Goal: Task Accomplishment & Management: Use online tool/utility

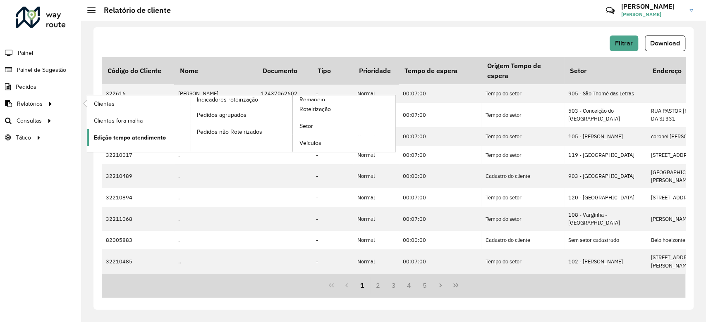
click at [132, 137] on span "Edição tempo atendimento" at bounding box center [130, 137] width 72 height 9
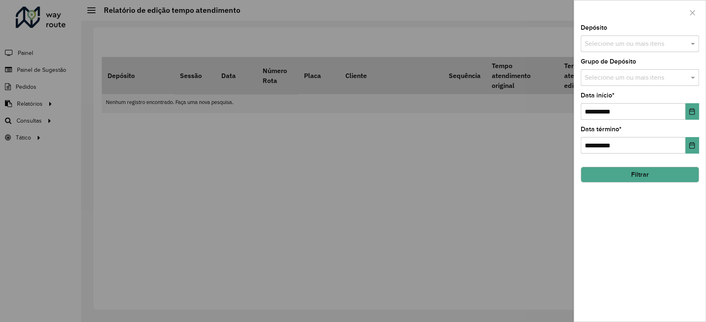
click at [82, 152] on div at bounding box center [353, 161] width 706 height 322
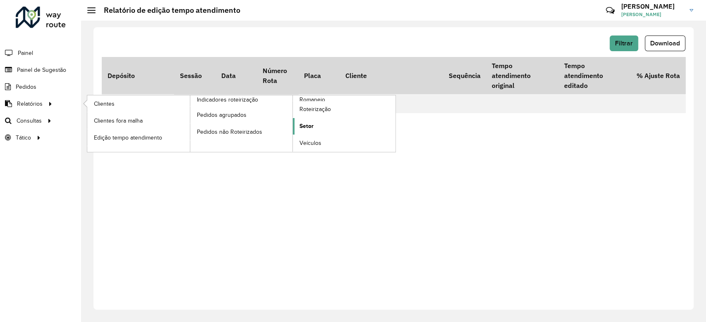
click at [313, 126] on span "Setor" at bounding box center [306, 126] width 14 height 9
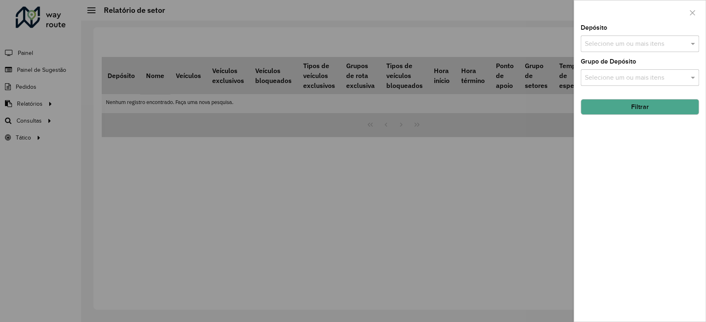
click at [65, 121] on div at bounding box center [353, 161] width 706 height 322
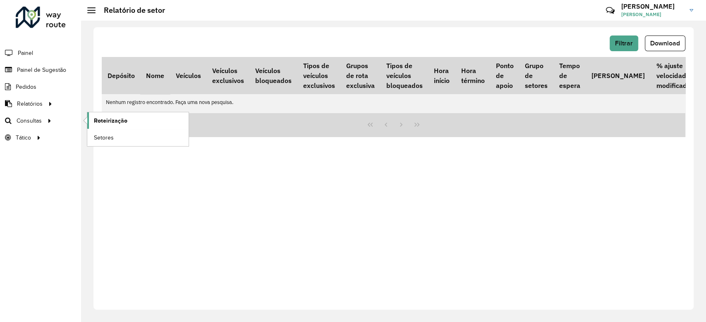
click at [112, 118] on span "Roteirização" at bounding box center [110, 121] width 33 height 9
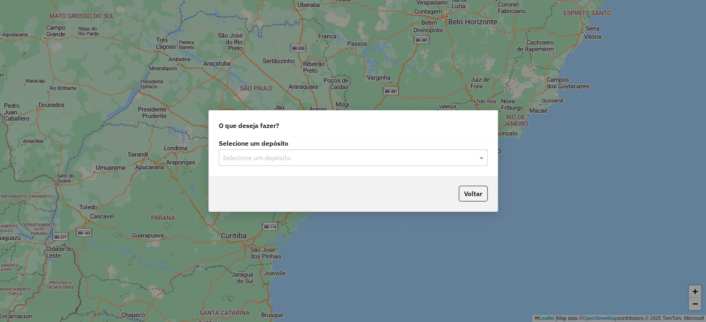
click at [304, 161] on input "text" at bounding box center [345, 158] width 244 height 10
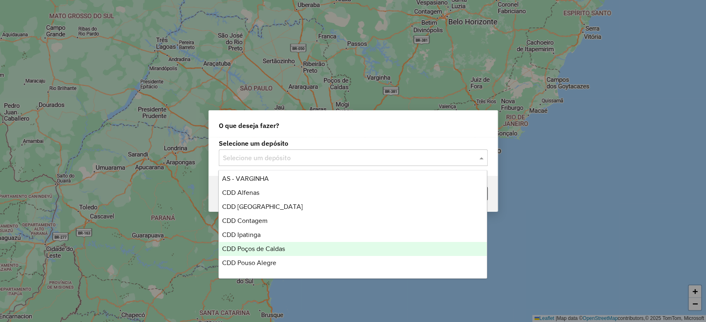
scroll to position [195, 0]
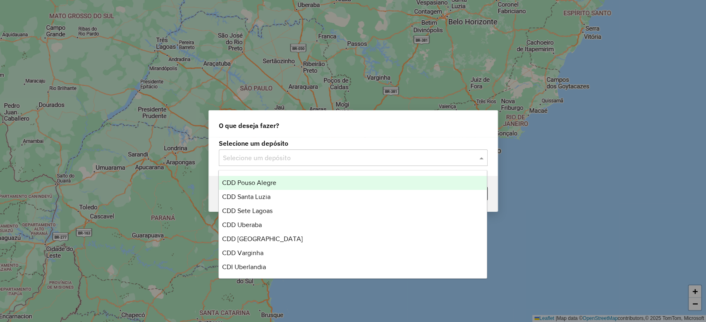
click at [277, 188] on div "CDD Pouso Alegre" at bounding box center [353, 183] width 268 height 14
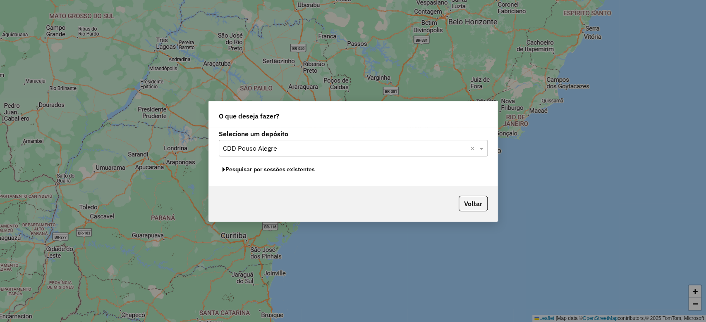
click at [304, 169] on button "Pesquisar por sessões existentes" at bounding box center [269, 169] width 100 height 13
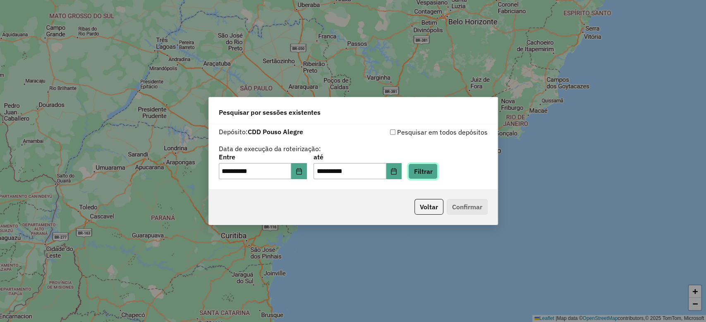
click at [428, 178] on button "Filtrar" at bounding box center [422, 172] width 29 height 16
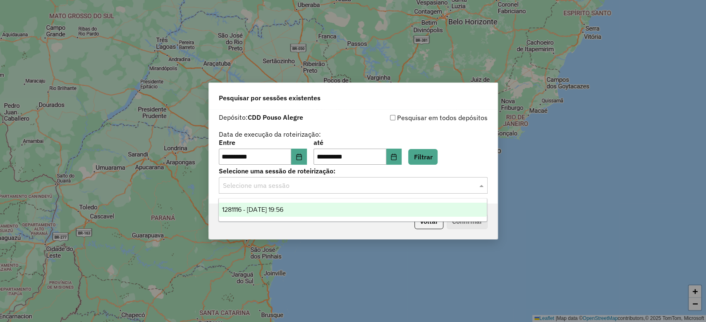
click at [328, 186] on input "text" at bounding box center [345, 186] width 244 height 10
click at [331, 210] on div "1281116 - 23/09/2025 19:56" at bounding box center [353, 210] width 268 height 14
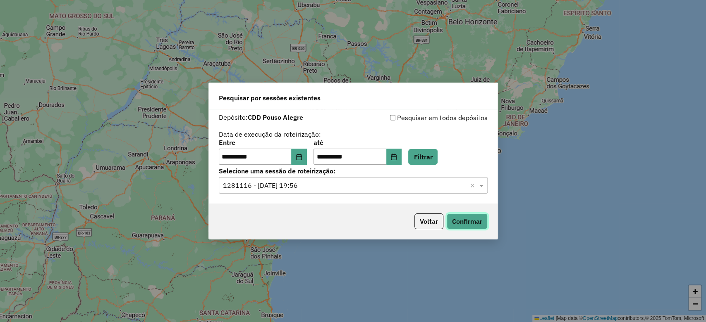
click at [461, 222] on button "Confirmar" at bounding box center [466, 222] width 41 height 16
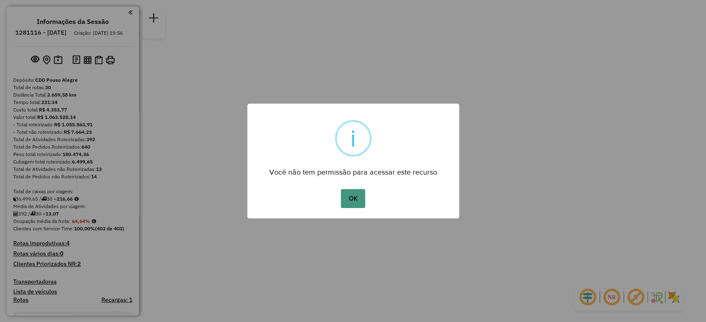
click at [348, 199] on button "OK" at bounding box center [353, 198] width 24 height 19
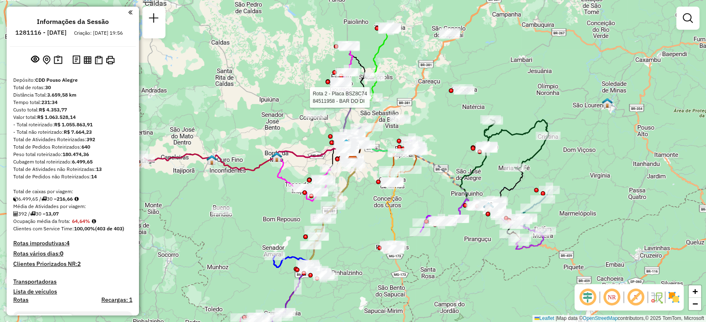
select select "**********"
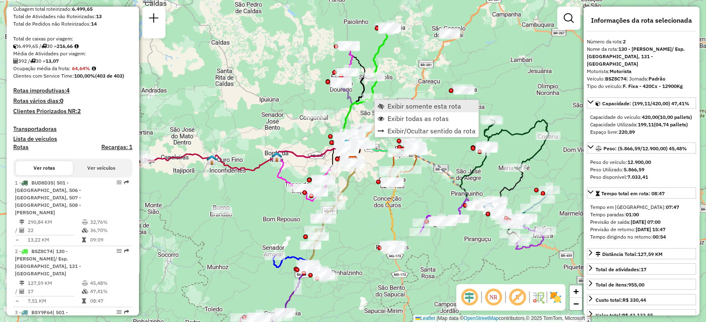
click at [393, 107] on span "Exibir somente esta rota" at bounding box center [424, 106] width 74 height 7
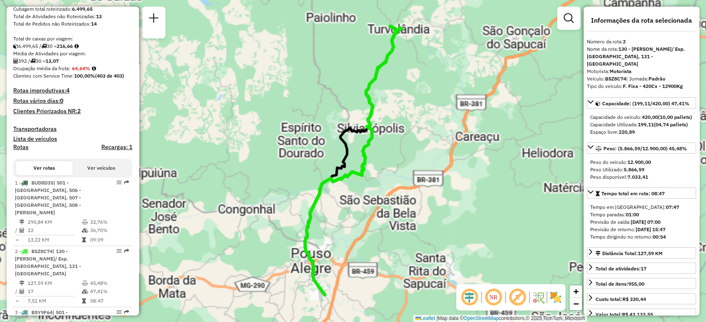
scroll to position [384, 0]
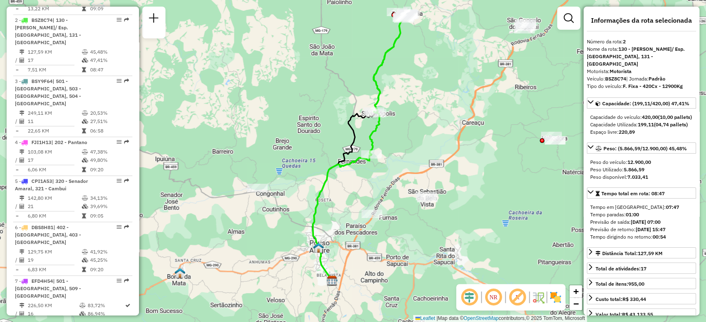
drag, startPoint x: 350, startPoint y: 207, endPoint x: 358, endPoint y: 192, distance: 16.6
click at [358, 192] on div "Janela de atendimento Grade de atendimento Capacidade Transportadoras Veículos …" at bounding box center [353, 161] width 706 height 322
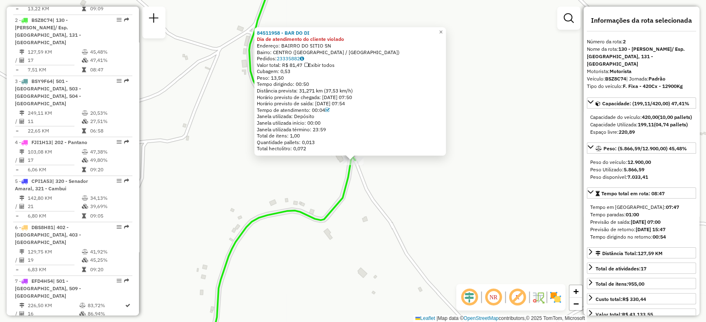
drag, startPoint x: 316, startPoint y: 83, endPoint x: 261, endPoint y: 84, distance: 55.0
click at [261, 84] on div "Tempo dirigindo: 00:50" at bounding box center [350, 84] width 186 height 7
drag, startPoint x: 329, startPoint y: 91, endPoint x: 356, endPoint y: 92, distance: 27.7
click at [356, 92] on div "Distância prevista: 31,271 km (37,53 km/h)" at bounding box center [350, 91] width 186 height 7
click at [352, 92] on div "Distância prevista: 31,271 km (37,53 km/h)" at bounding box center [350, 91] width 186 height 7
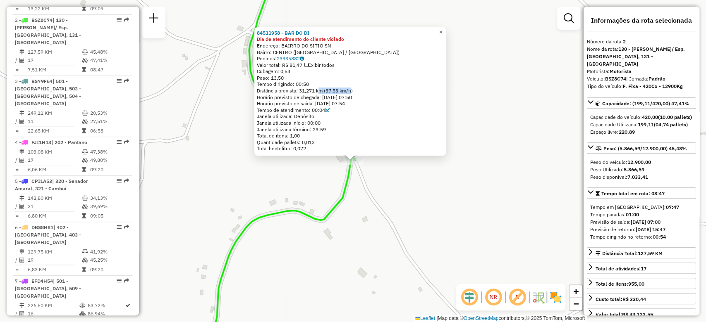
drag, startPoint x: 353, startPoint y: 89, endPoint x: 319, endPoint y: 91, distance: 33.9
click at [319, 91] on div "Distância prevista: 31,271 km (37,53 km/h)" at bounding box center [350, 91] width 186 height 7
click at [479, 128] on div "84511958 - BAR DO DI Dia de atendimento do cliente violado Endereço: BAIRRO DO …" at bounding box center [353, 161] width 706 height 322
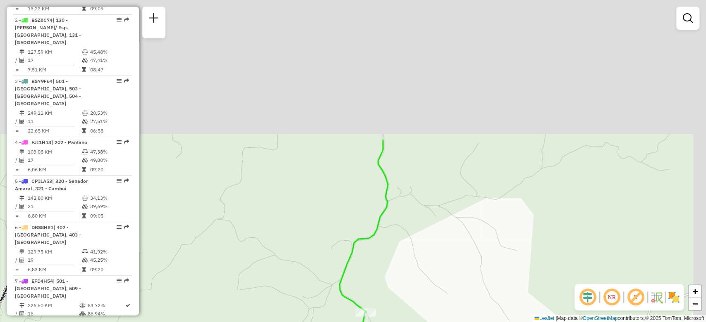
drag, startPoint x: 485, startPoint y: 71, endPoint x: 422, endPoint y: 226, distance: 167.8
click at [422, 244] on div "Janela de atendimento Grade de atendimento Capacidade Transportadoras Veículos …" at bounding box center [353, 161] width 706 height 322
drag, startPoint x: 431, startPoint y: 170, endPoint x: 412, endPoint y: 262, distance: 94.0
click at [413, 262] on div "Janela de atendimento Grade de atendimento Capacidade Transportadoras Veículos …" at bounding box center [353, 161] width 706 height 322
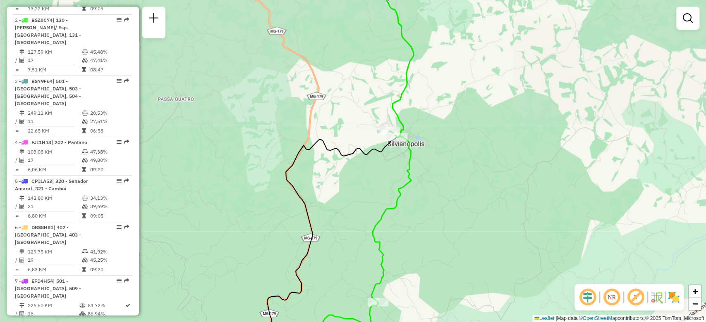
drag, startPoint x: 463, startPoint y: 110, endPoint x: 462, endPoint y: 115, distance: 5.0
click at [462, 114] on div "Janela de atendimento Grade de atendimento Capacidade Transportadoras Veículos …" at bounding box center [353, 161] width 706 height 322
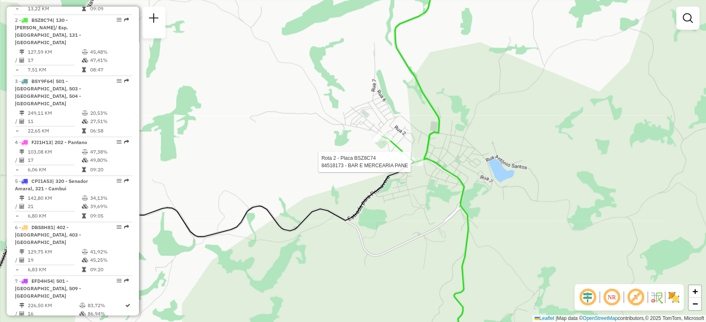
select select "**********"
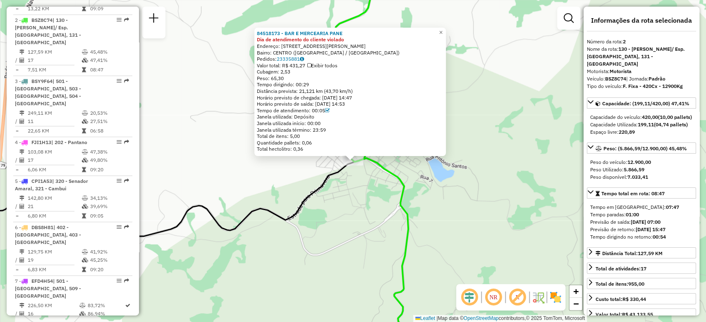
drag, startPoint x: 357, startPoint y: 90, endPoint x: 324, endPoint y: 92, distance: 32.7
click at [324, 92] on div "Distância prevista: 21,121 km (43,70 km/h)" at bounding box center [350, 91] width 186 height 7
click at [346, 193] on div "84518173 - BAR E MERCEARIA PANE Dia de atendimento do cliente violado Endereço:…" at bounding box center [353, 161] width 706 height 322
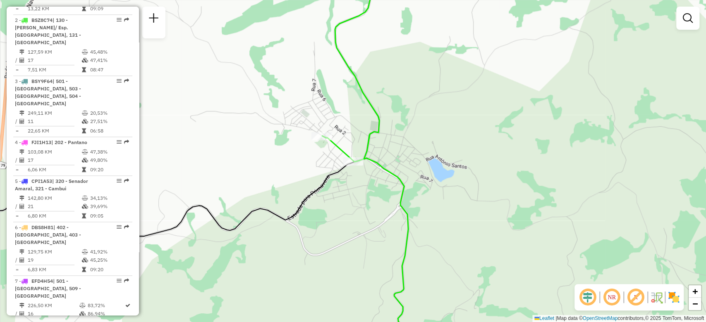
click at [355, 157] on icon at bounding box center [365, 161] width 87 height 387
select select "**********"
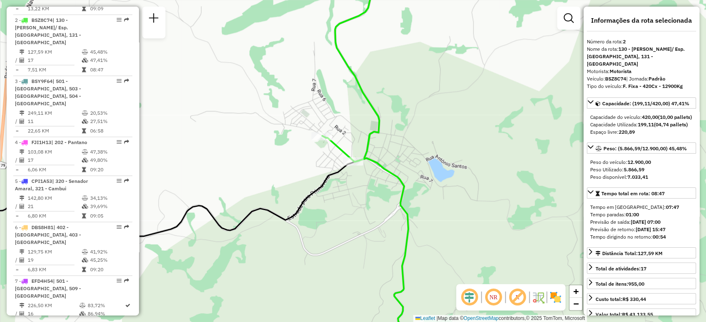
click at [347, 166] on div at bounding box center [353, 161] width 21 height 8
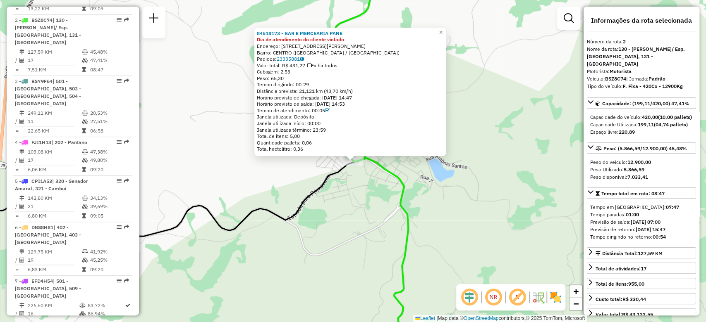
drag, startPoint x: 358, startPoint y: 91, endPoint x: 327, endPoint y: 92, distance: 31.0
click at [327, 92] on div "Distância prevista: 21,121 km (43,70 km/h)" at bounding box center [350, 91] width 186 height 7
click at [405, 243] on icon at bounding box center [365, 161] width 87 height 387
